Goal: Task Accomplishment & Management: Use online tool/utility

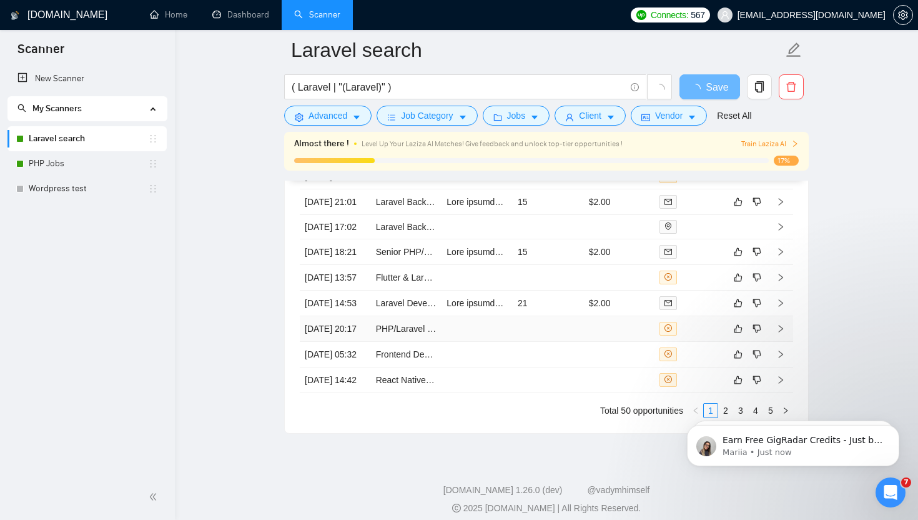
scroll to position [3224, 0]
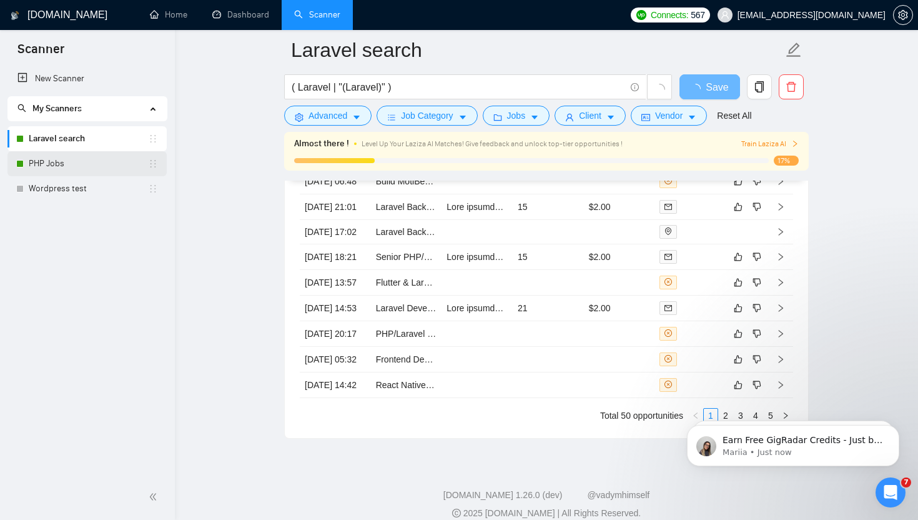
click at [19, 156] on div "PHP Jobs" at bounding box center [87, 163] width 142 height 25
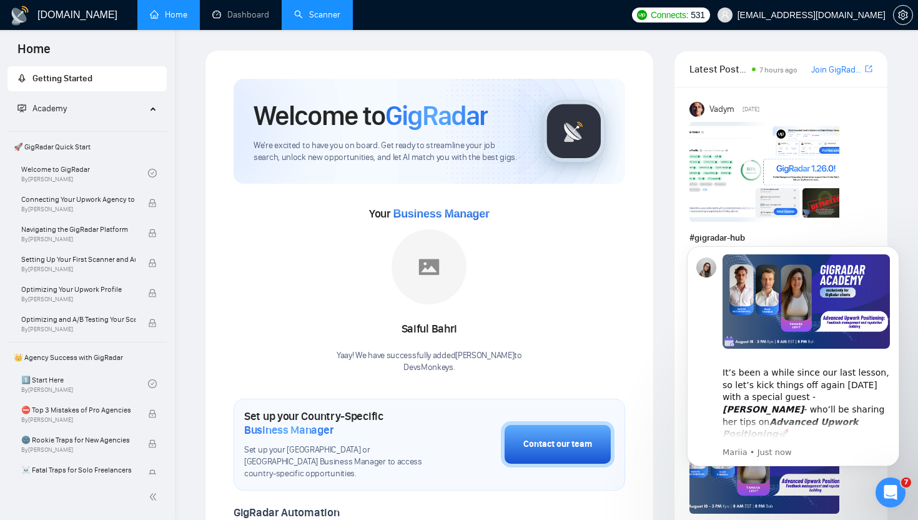
click at [329, 10] on link "Scanner" at bounding box center [317, 14] width 46 height 11
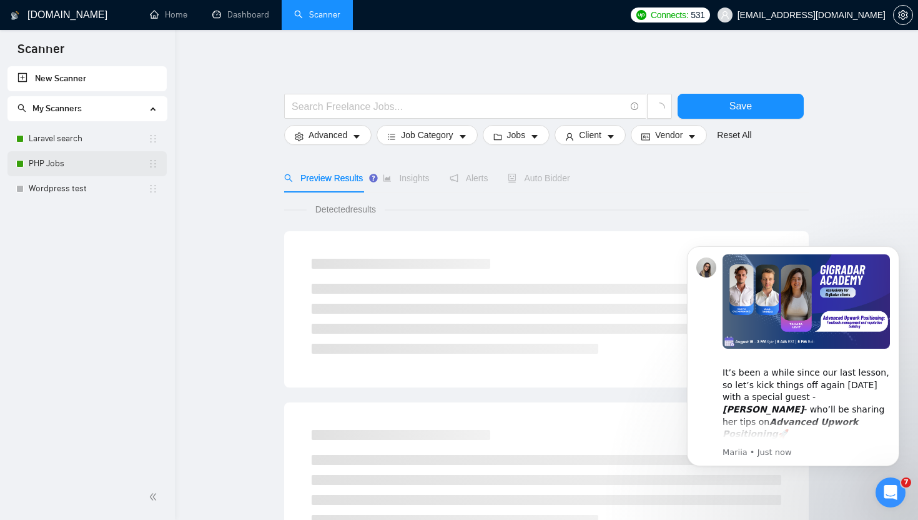
click at [96, 167] on link "PHP Jobs" at bounding box center [88, 163] width 119 height 25
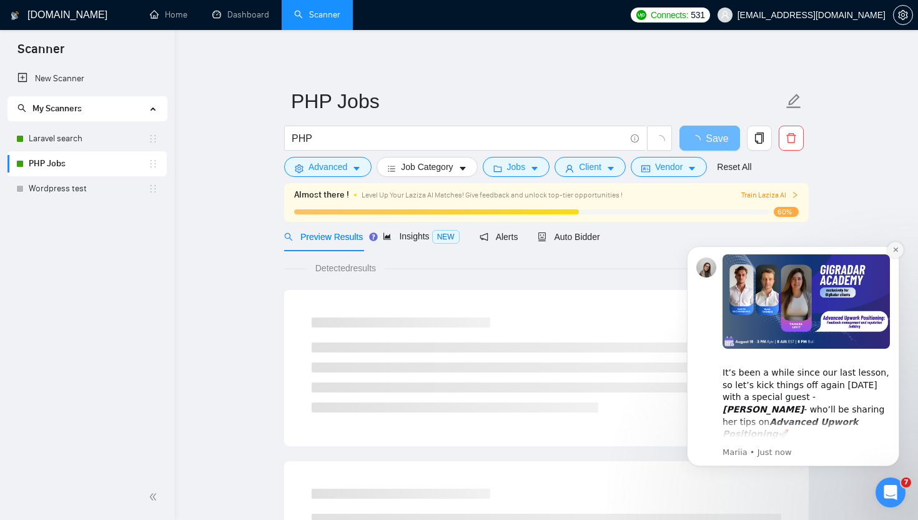
click at [901, 247] on button "Dismiss notification" at bounding box center [896, 250] width 16 height 16
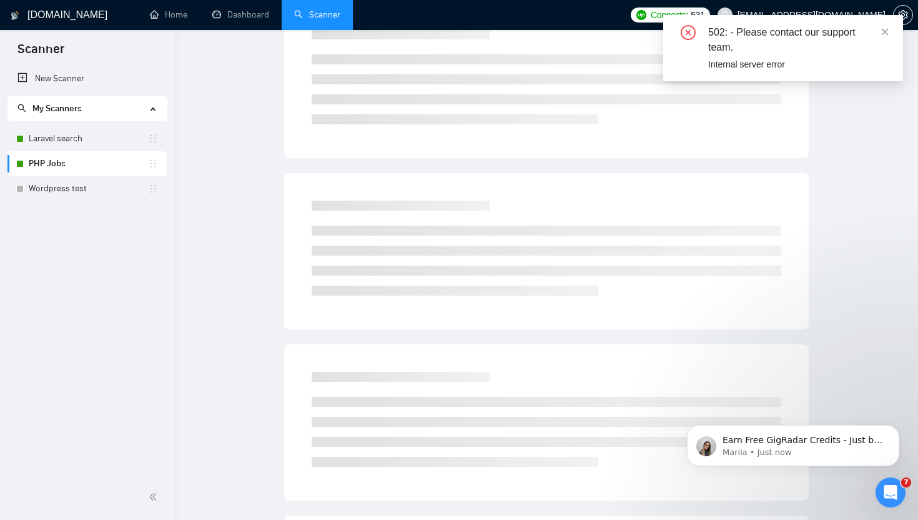
scroll to position [717, 0]
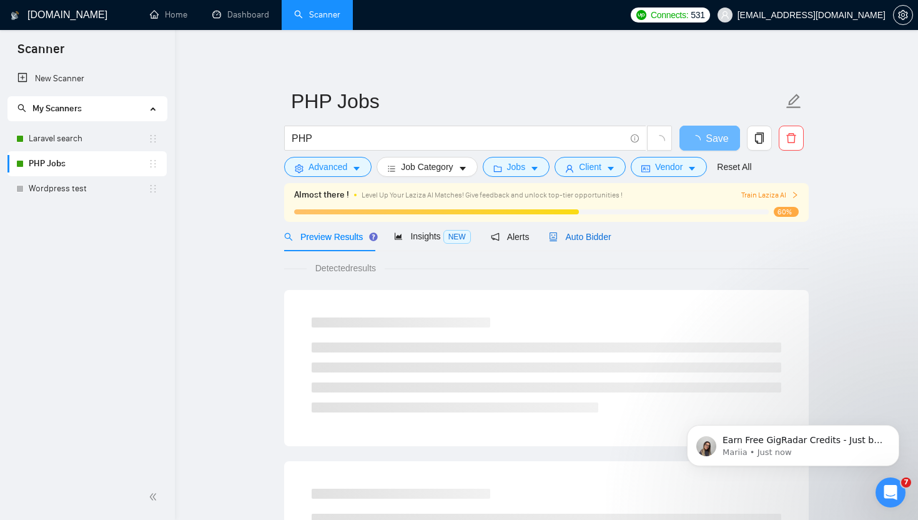
click at [584, 234] on span "Auto Bidder" at bounding box center [580, 237] width 62 height 10
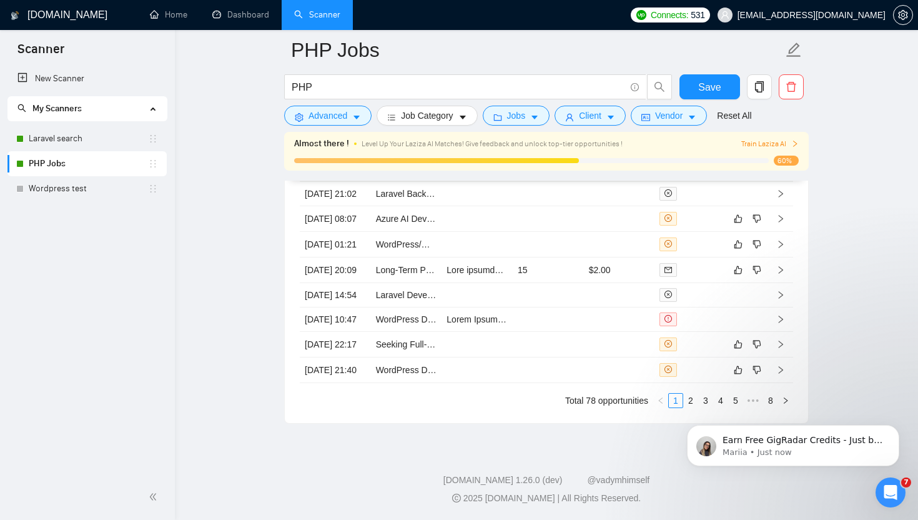
scroll to position [3446, 0]
